Goal: Transaction & Acquisition: Purchase product/service

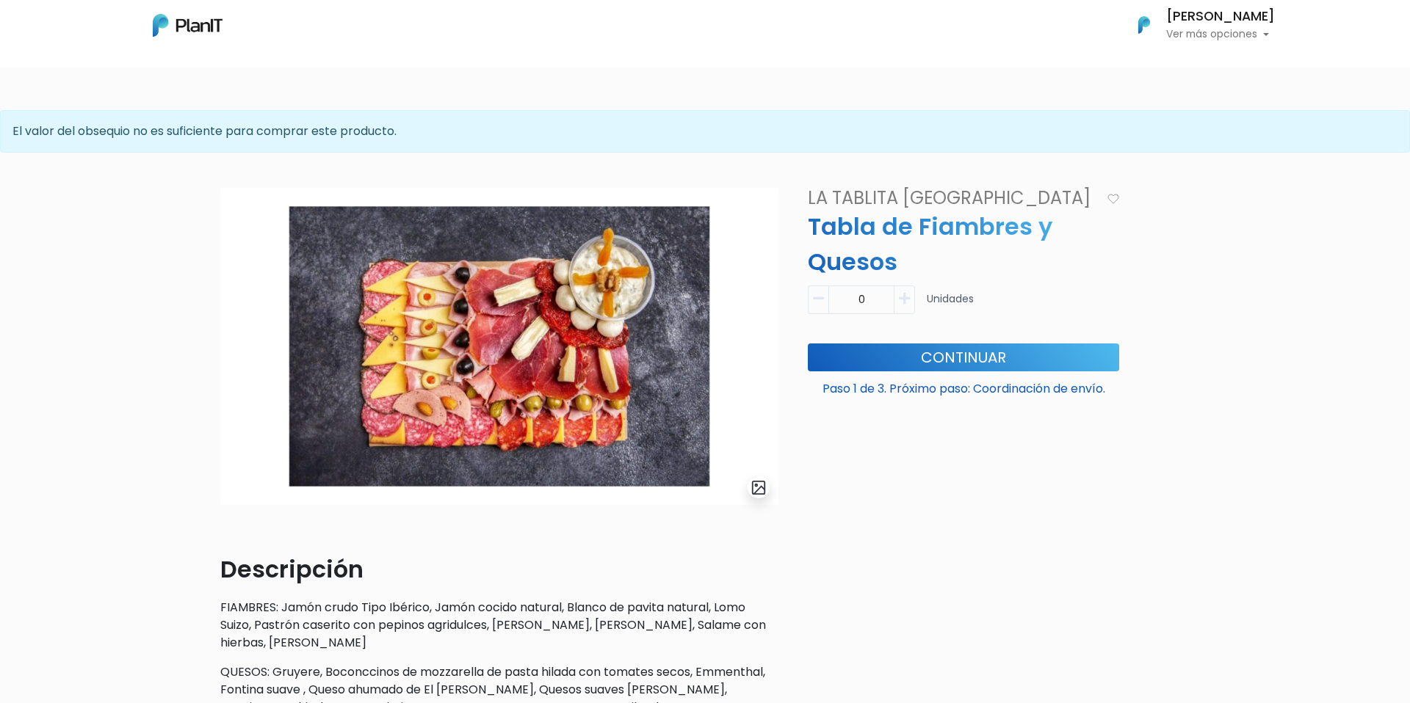
click at [910, 303] on icon "button" at bounding box center [904, 298] width 11 height 13
type input "1"
click at [941, 361] on button "Continuar" at bounding box center [963, 358] width 311 height 28
click at [176, 16] on img at bounding box center [188, 25] width 70 height 23
